Goal: Transaction & Acquisition: Download file/media

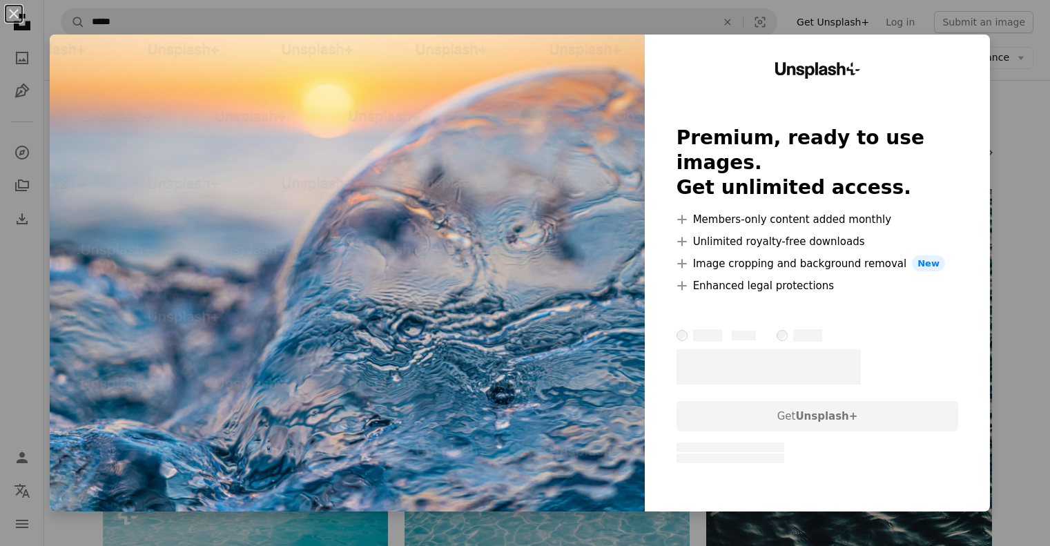
scroll to position [10215, 0]
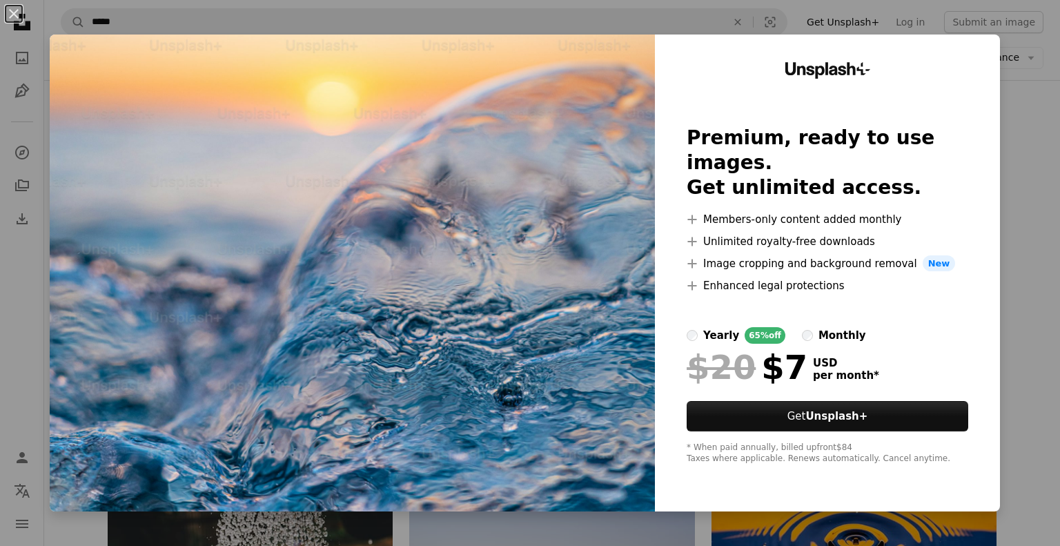
click at [1008, 113] on div "An X shape Unsplash+ Premium, ready to use images. Get unlimited access. A plus…" at bounding box center [530, 273] width 1060 height 546
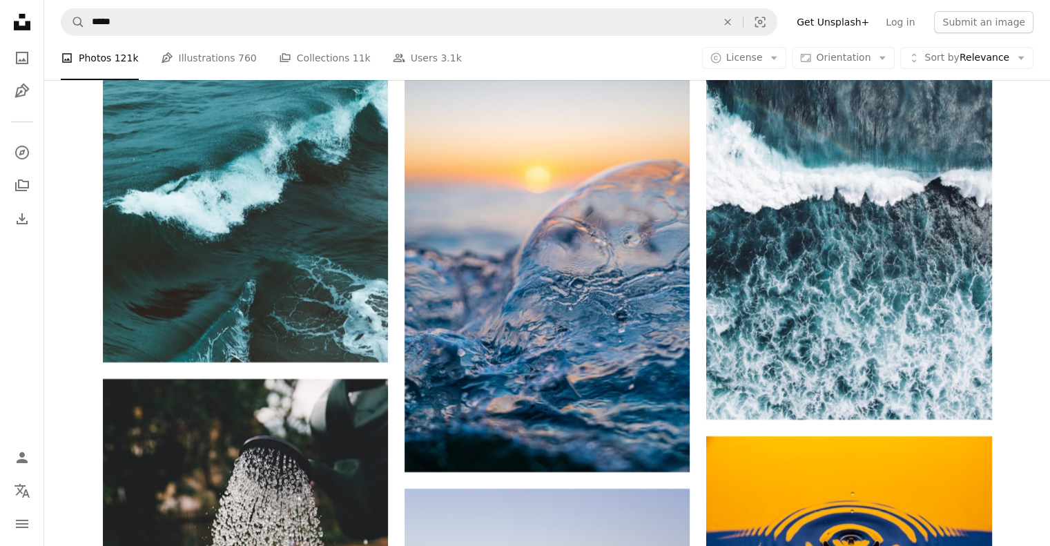
click at [21, 23] on icon "Unsplash logo Unsplash Home" at bounding box center [22, 22] width 28 height 28
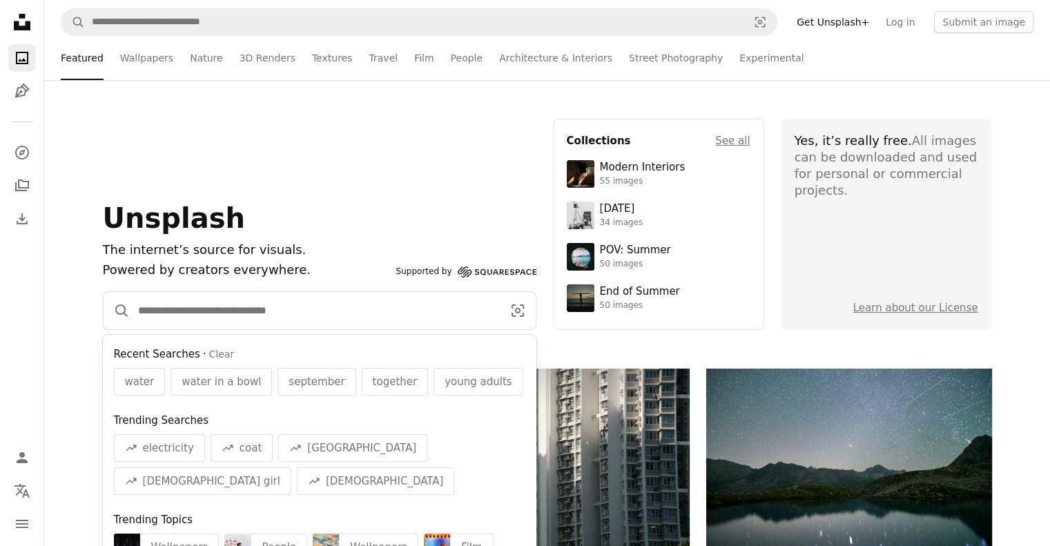
click at [258, 320] on input "Find visuals sitewide" at bounding box center [315, 310] width 370 height 37
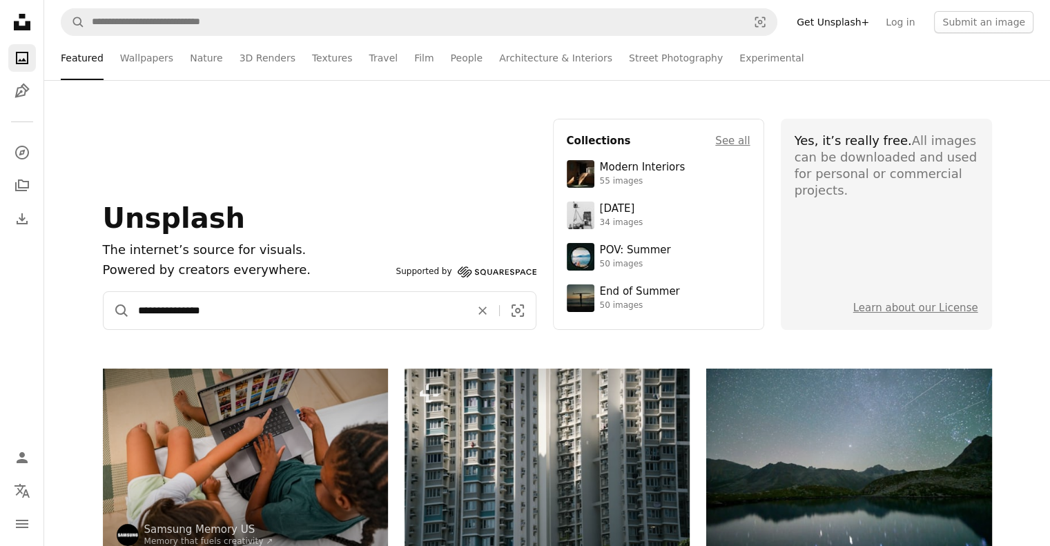
type input "**********"
click at [104, 292] on button "A magnifying glass" at bounding box center [117, 310] width 26 height 37
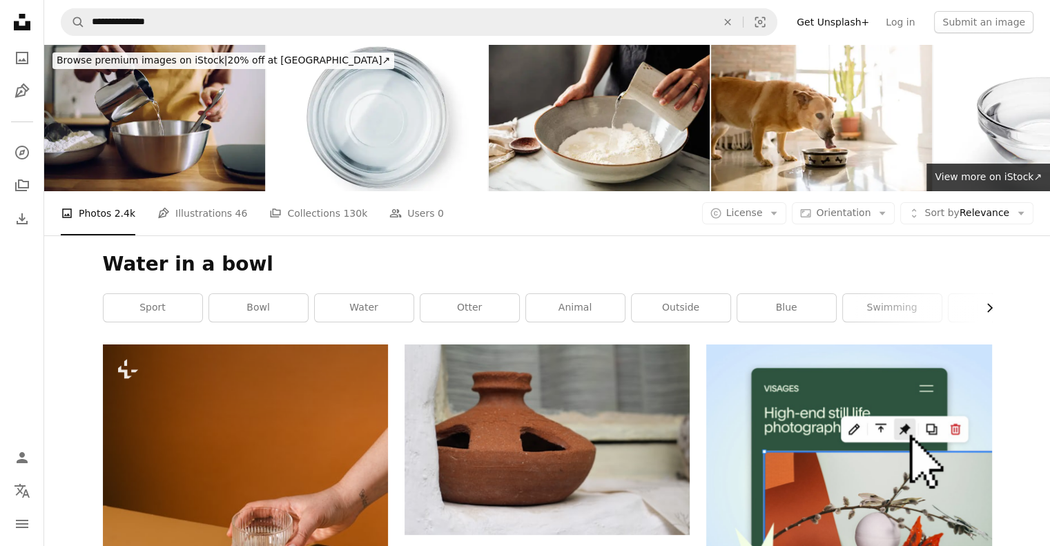
click at [989, 302] on icon "Chevron right" at bounding box center [989, 308] width 14 height 14
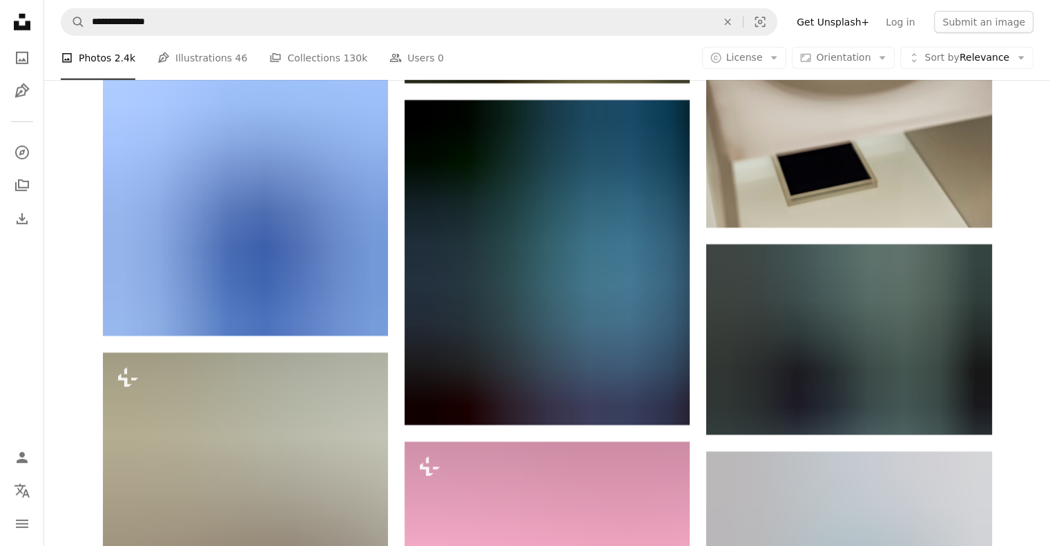
scroll to position [9387, 0]
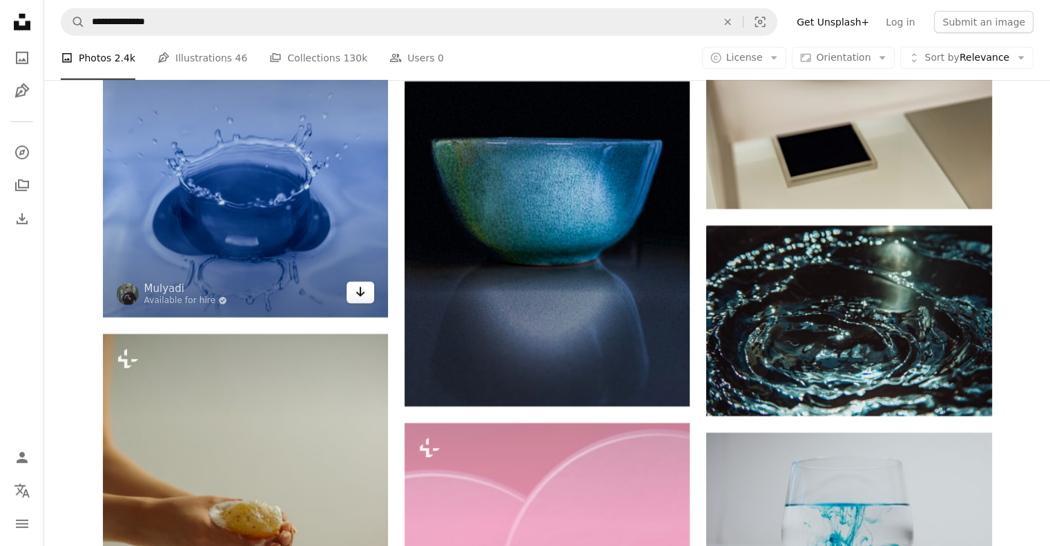
click at [351, 293] on link "Arrow pointing down" at bounding box center [360, 293] width 28 height 22
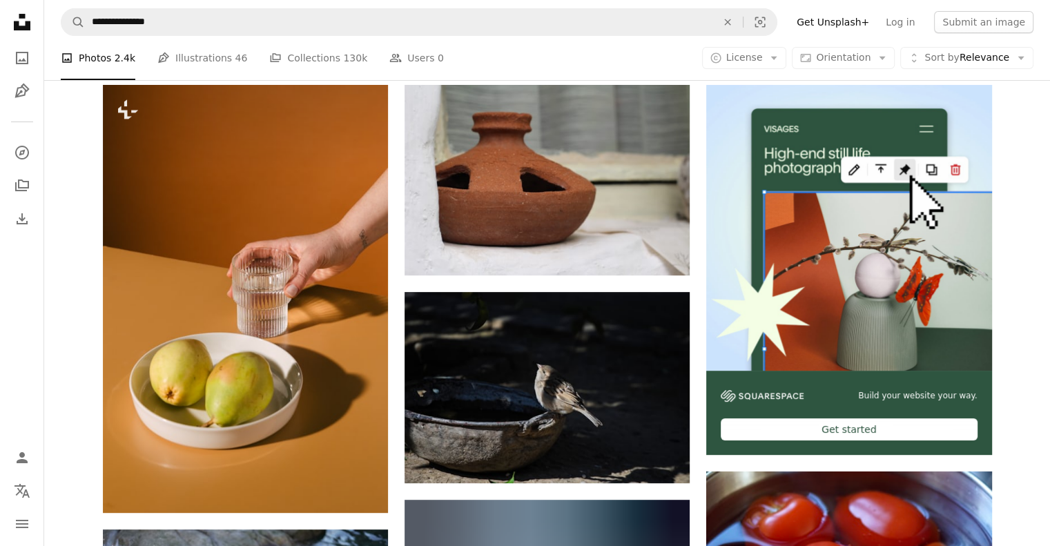
scroll to position [0, 0]
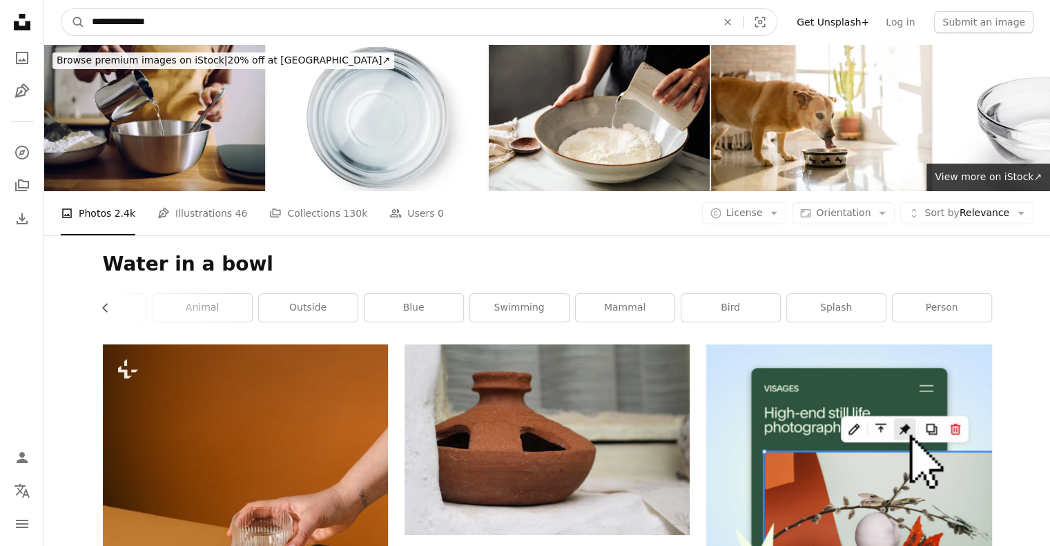
drag, startPoint x: 281, startPoint y: 32, endPoint x: 112, endPoint y: 30, distance: 169.1
click at [112, 30] on input "**********" at bounding box center [398, 22] width 627 height 26
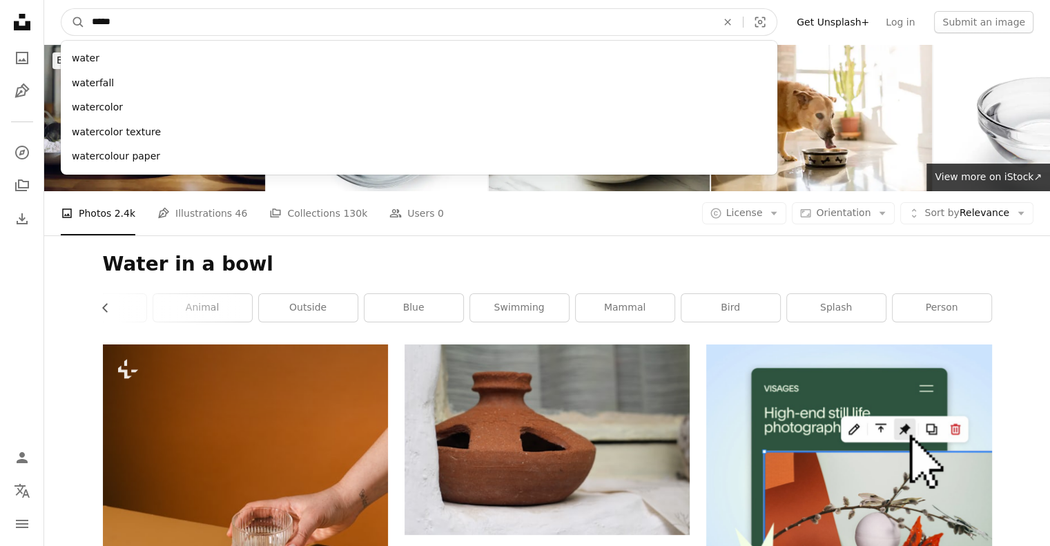
type input "*****"
click at [61, 9] on button "A magnifying glass" at bounding box center [72, 22] width 23 height 26
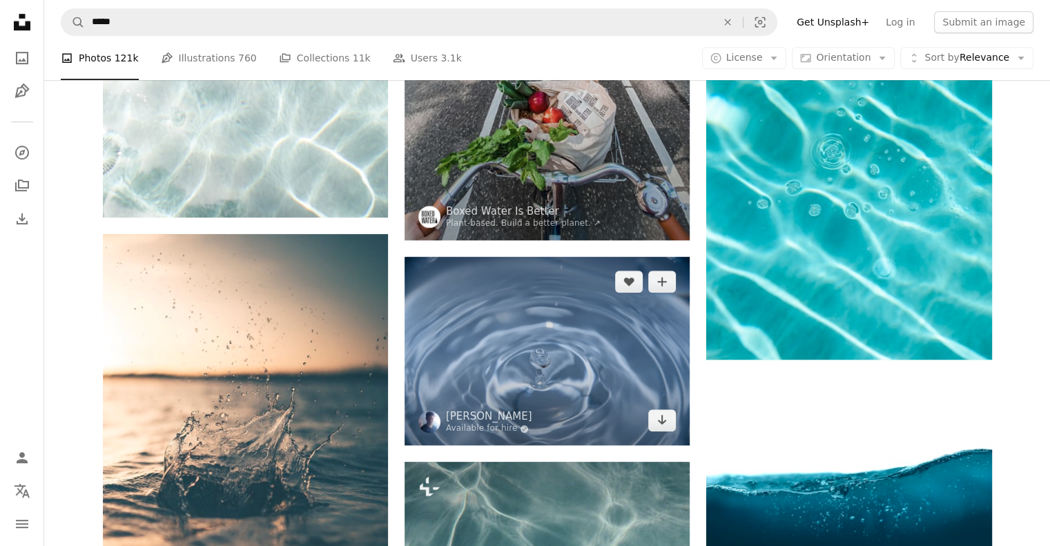
scroll to position [1173, 0]
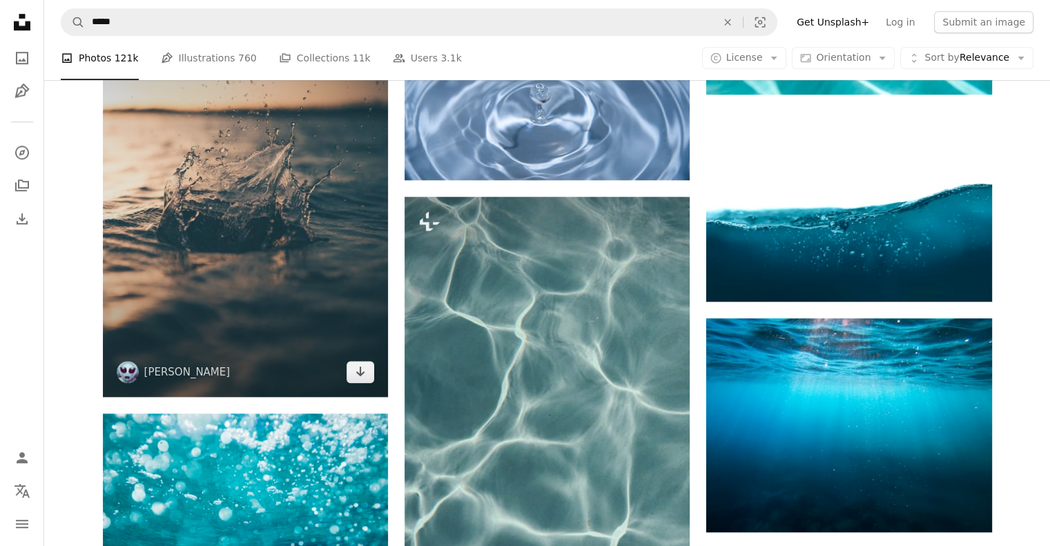
click at [253, 335] on img at bounding box center [245, 183] width 285 height 428
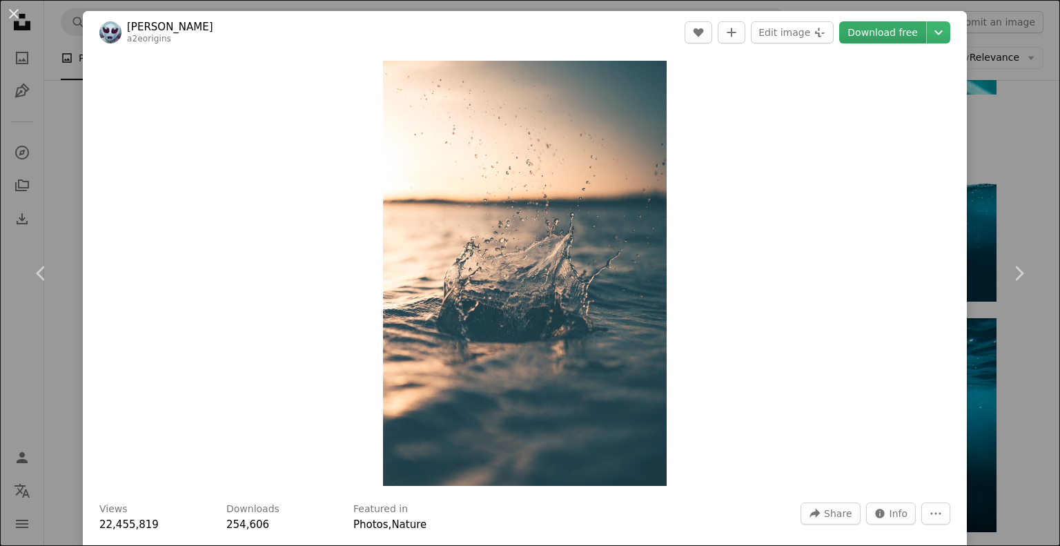
click at [886, 30] on link "Download free" at bounding box center [882, 32] width 87 height 22
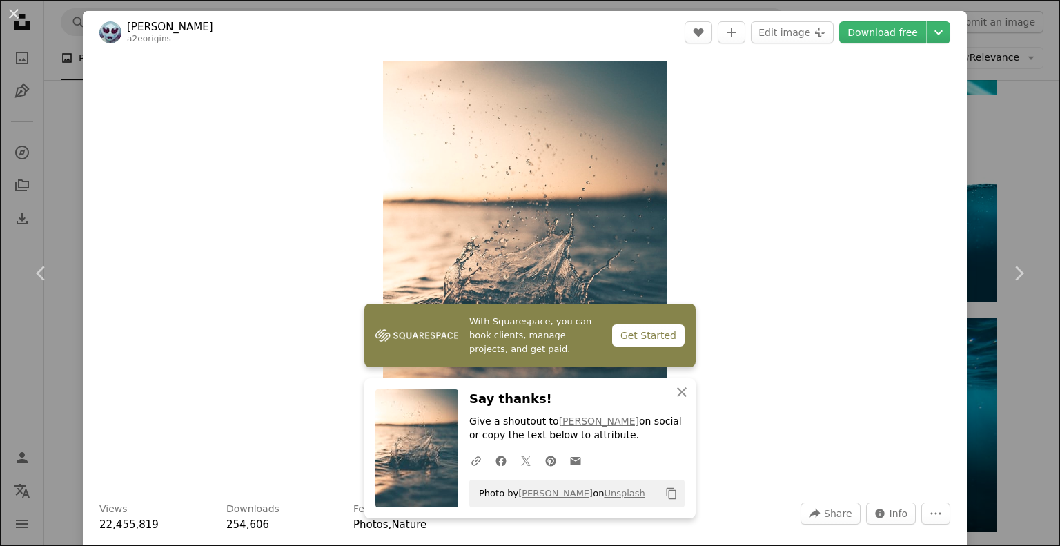
click at [1034, 162] on div "An X shape Chevron left Chevron right With Squarespace, you can book clients, m…" at bounding box center [530, 273] width 1060 height 546
